Goal: Navigation & Orientation: Find specific page/section

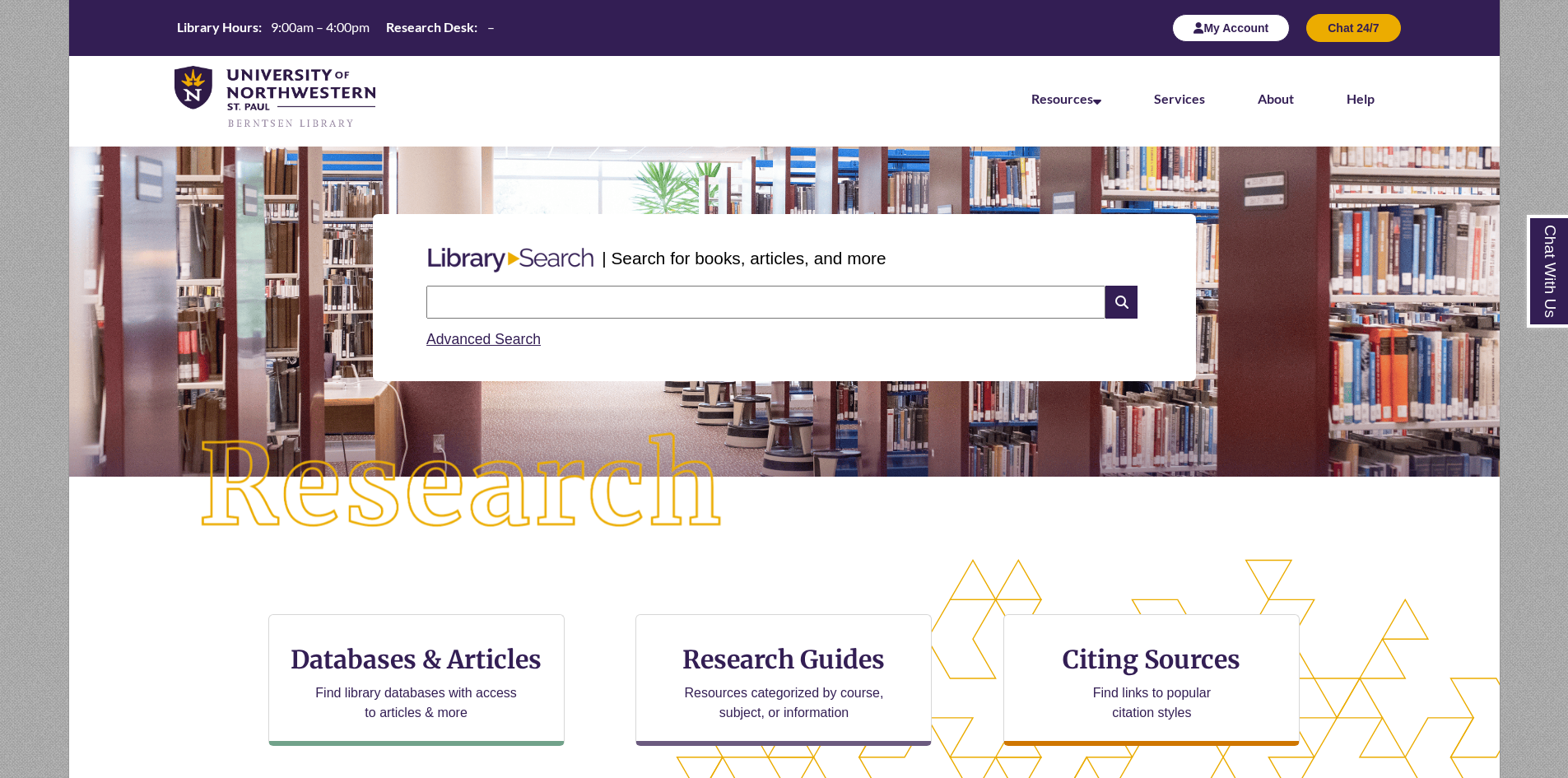
click at [1216, 35] on button "My Account" at bounding box center [1231, 28] width 117 height 28
click at [729, 297] on input "text" at bounding box center [765, 302] width 679 height 33
click at [689, 256] on p "| Search for books, articles, and more" at bounding box center [743, 258] width 284 height 26
click at [648, 285] on div "Search Advanced Search" at bounding box center [784, 318] width 729 height 79
click at [637, 296] on input "text" at bounding box center [765, 302] width 679 height 33
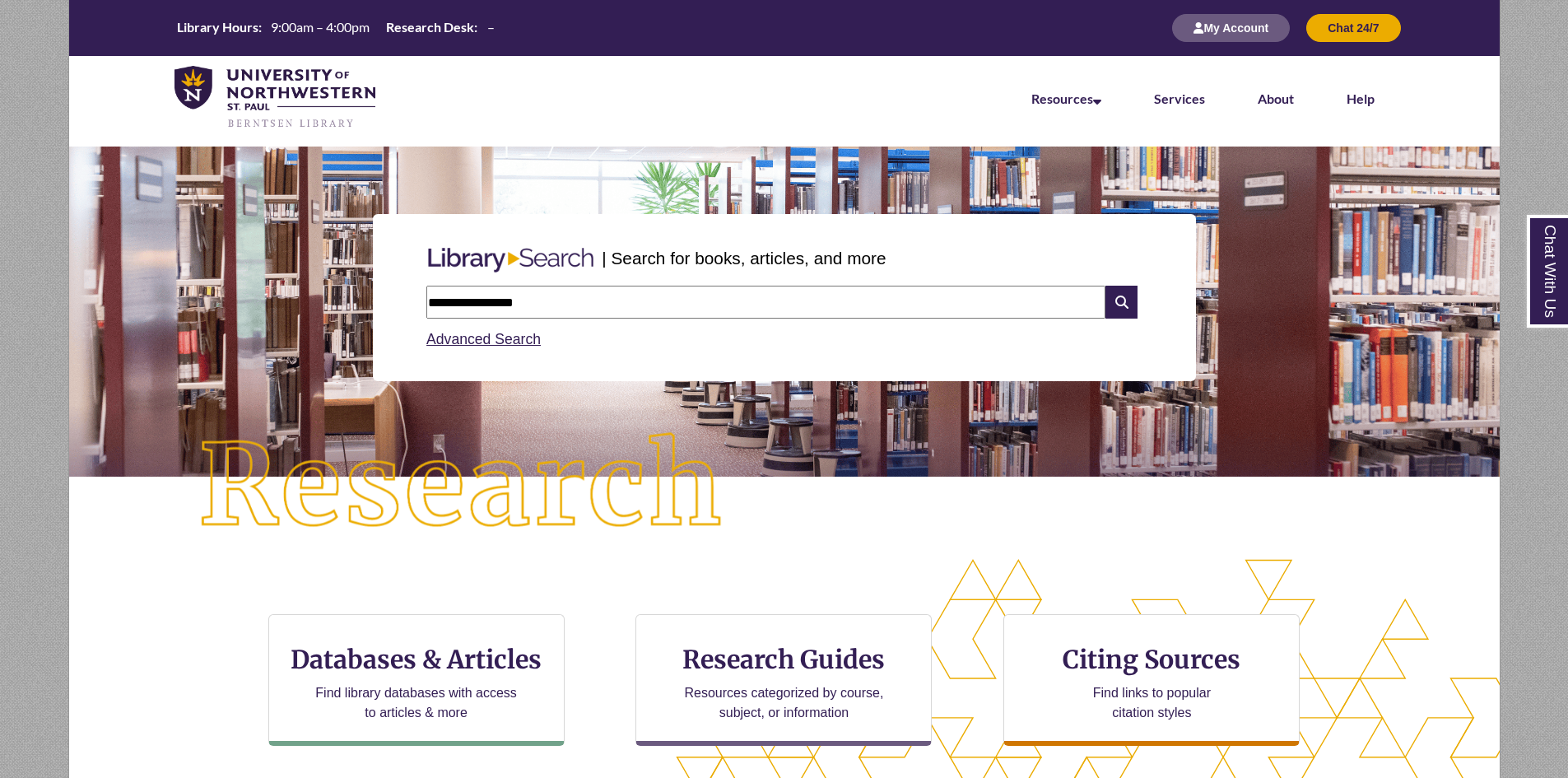
type input "**********"
click at [1254, 35] on button "My Account" at bounding box center [1231, 28] width 117 height 28
click at [1254, 27] on button "My Account" at bounding box center [1231, 28] width 117 height 28
